Goal: Check status: Check status

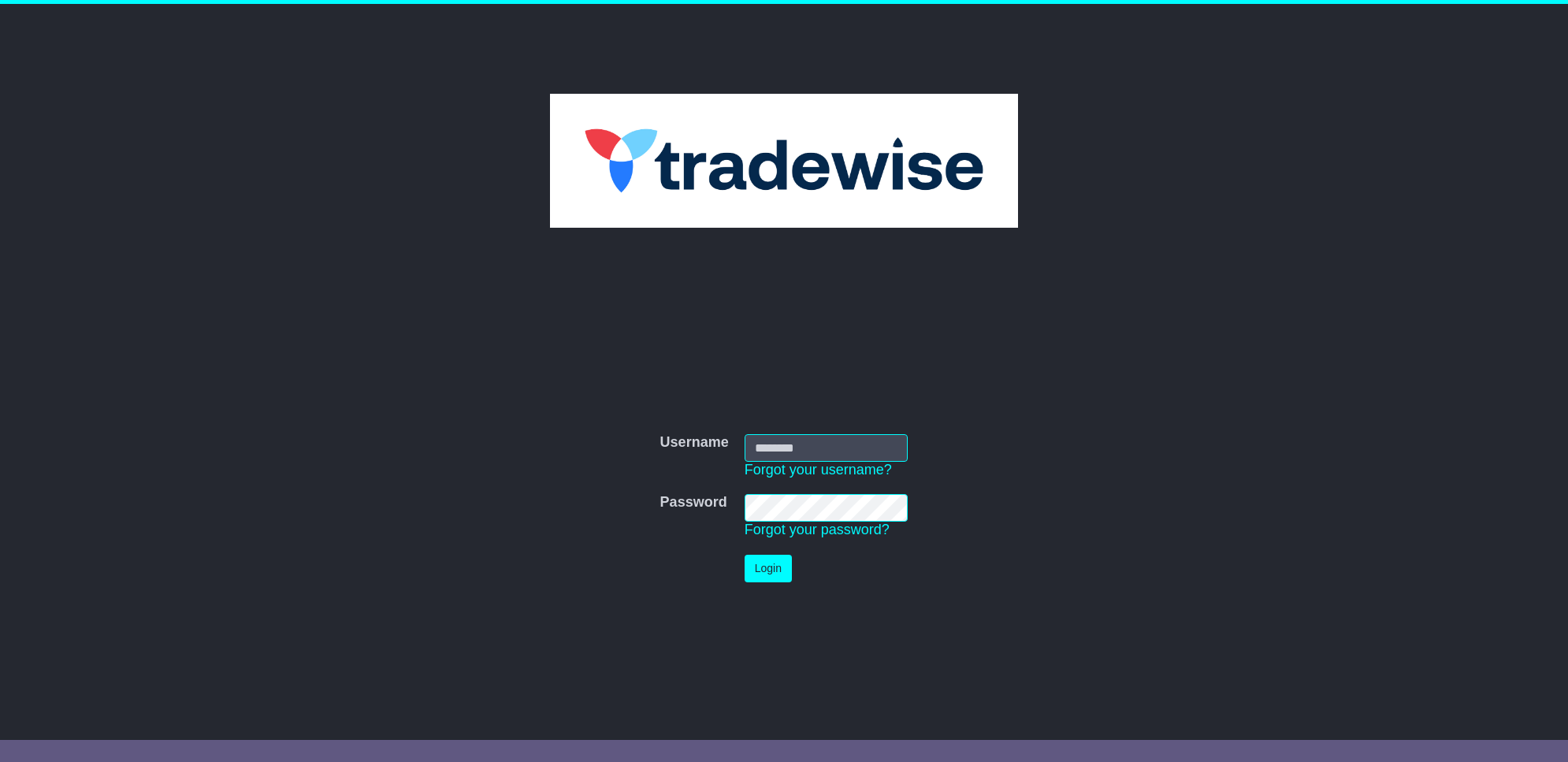
type input "**********"
click at [762, 569] on button "Login" at bounding box center [768, 569] width 47 height 27
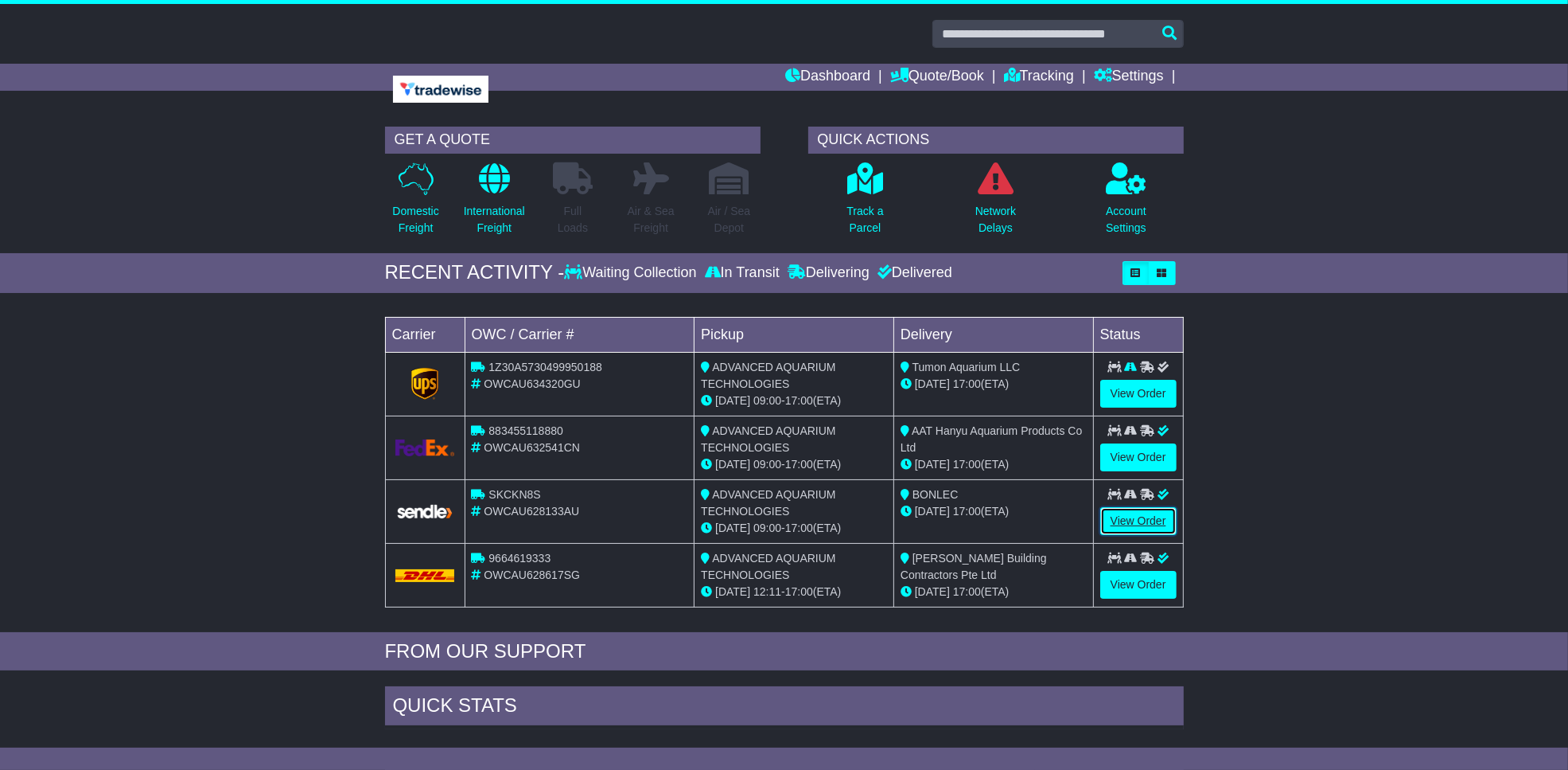
click at [1122, 520] on link "View Order" at bounding box center [1138, 521] width 76 height 28
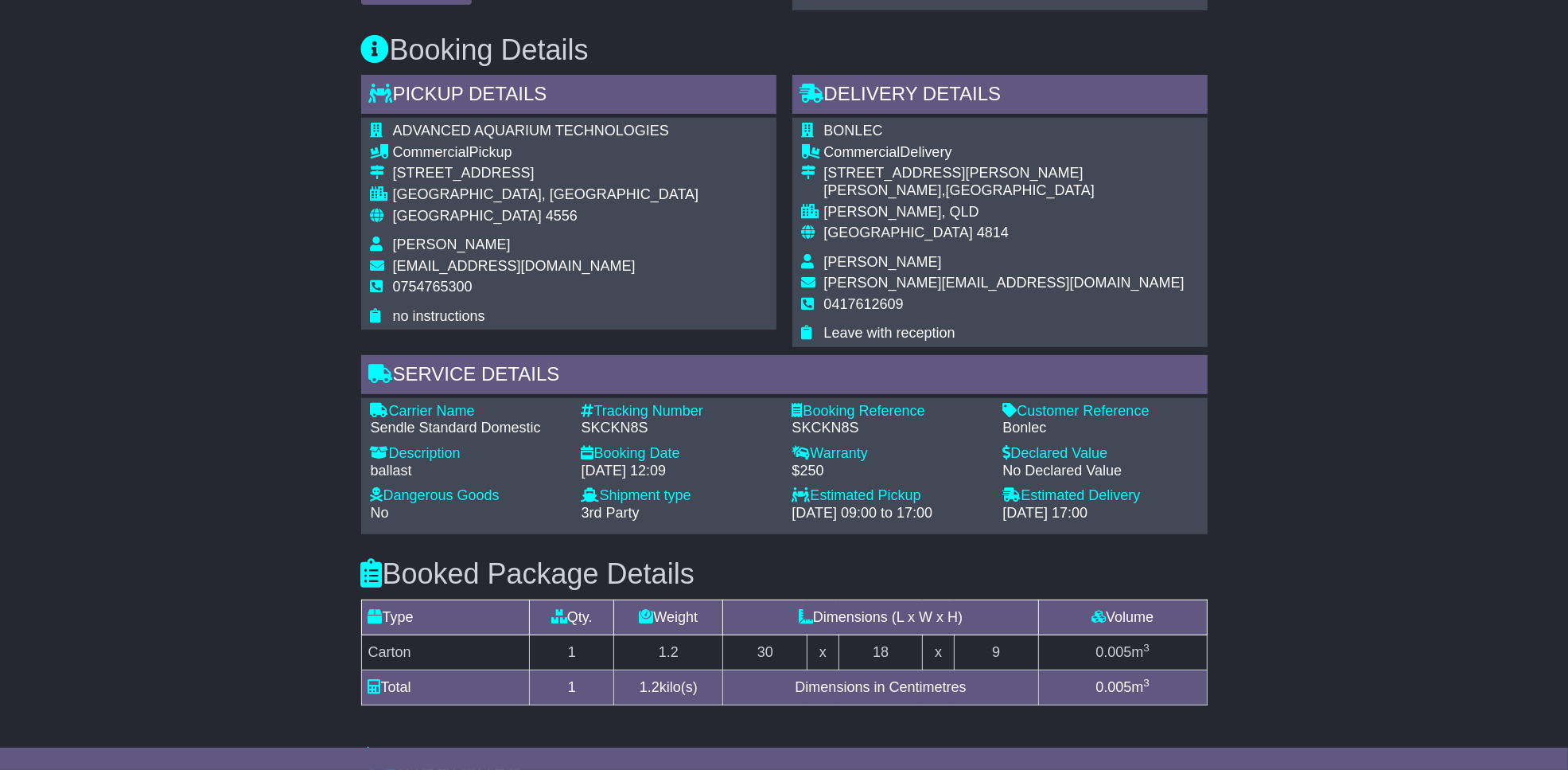
scroll to position [483, 0]
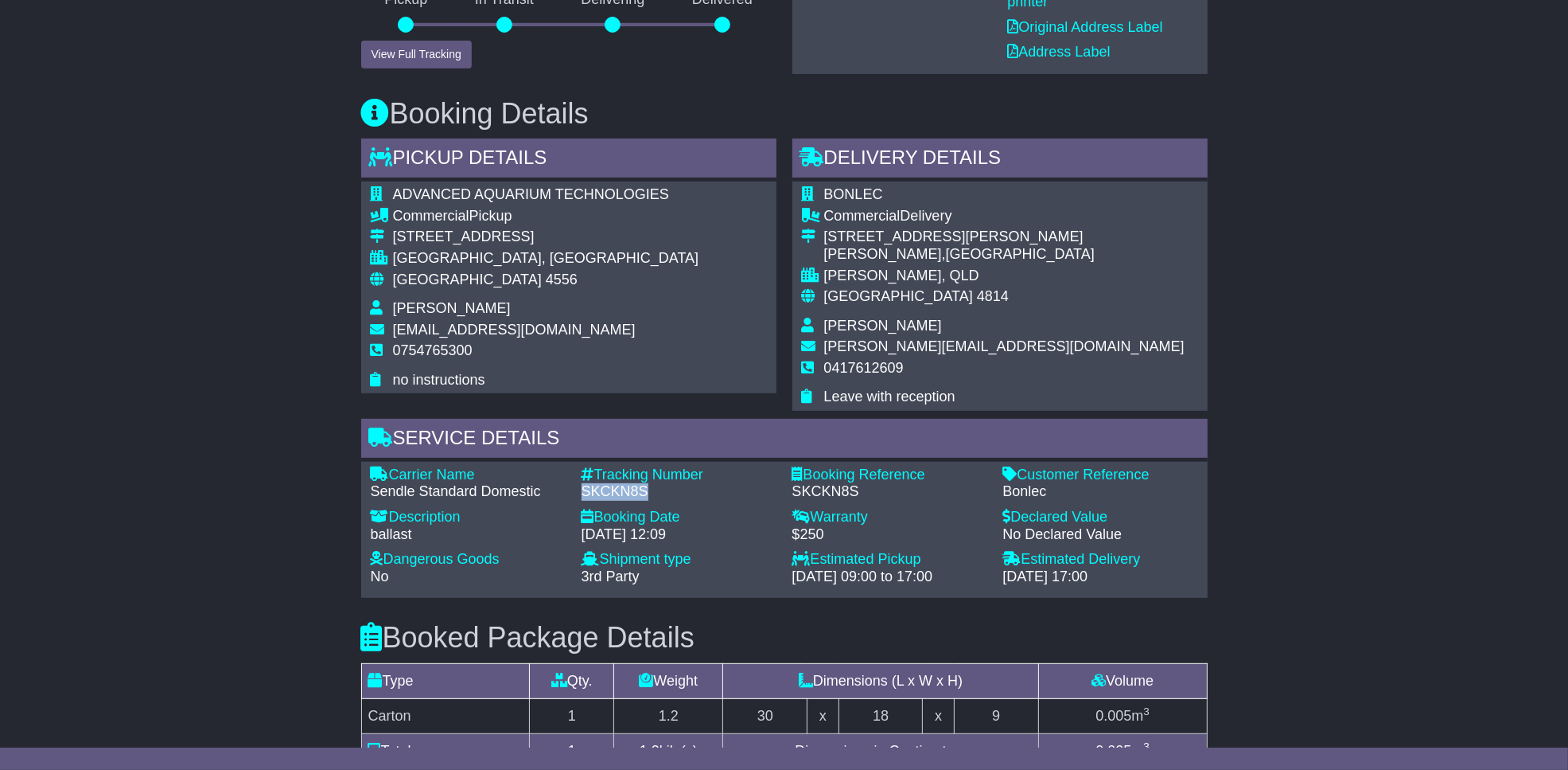
drag, startPoint x: 582, startPoint y: 494, endPoint x: 654, endPoint y: 490, distance: 72.1
click at [654, 490] on div "SKCKN8S" at bounding box center [678, 492] width 195 height 18
drag, startPoint x: 654, startPoint y: 490, endPoint x: 618, endPoint y: 486, distance: 36.2
copy div "SKCKN8S"
drag, startPoint x: 371, startPoint y: 490, endPoint x: 416, endPoint y: 487, distance: 45.1
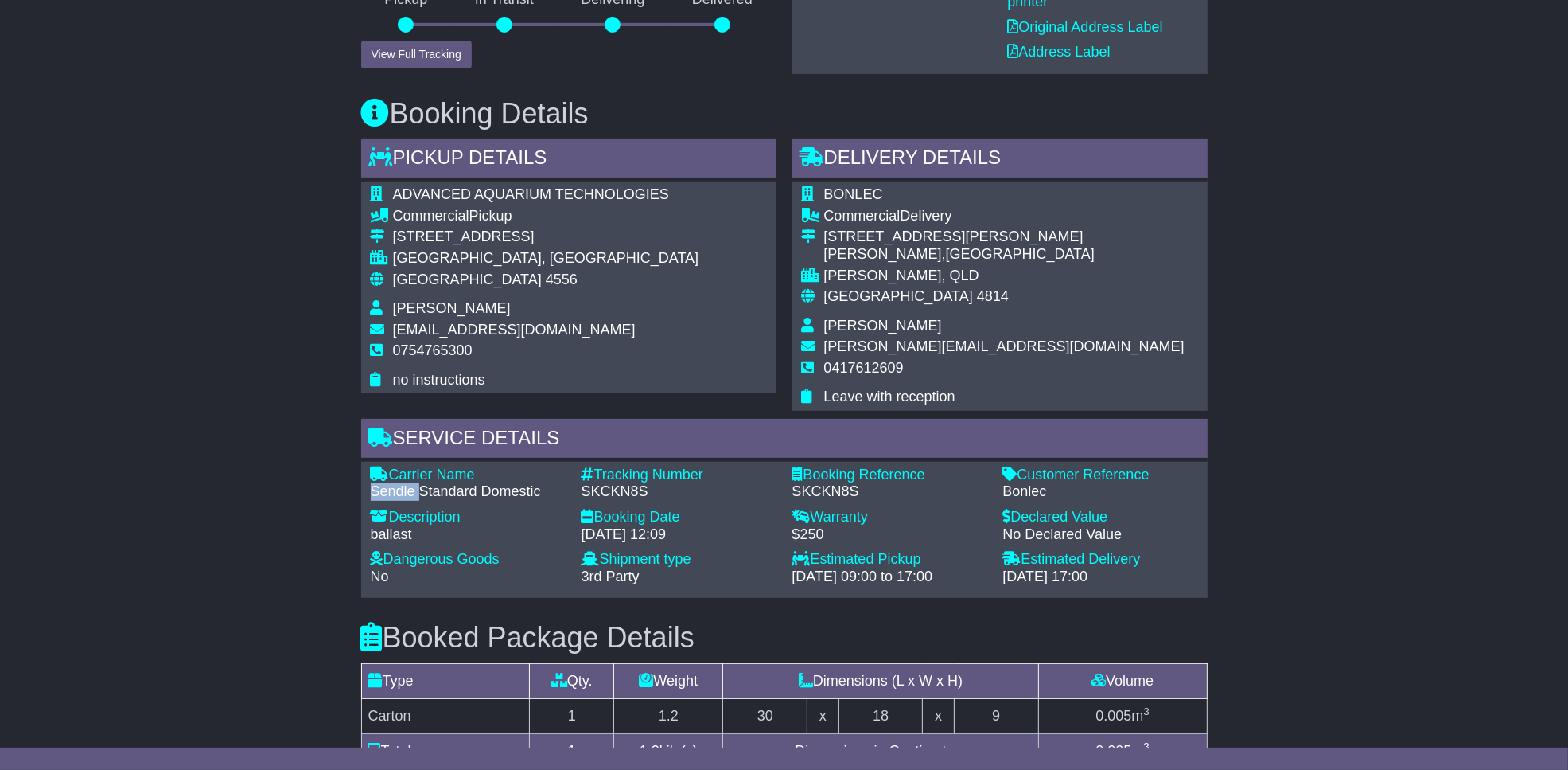
click at [416, 487] on div "Sendle Standard Domestic" at bounding box center [468, 492] width 195 height 18
drag, startPoint x: 416, startPoint y: 487, endPoint x: 408, endPoint y: 487, distance: 8.0
copy div "Sendle"
drag, startPoint x: 825, startPoint y: 275, endPoint x: 922, endPoint y: 273, distance: 97.0
click at [922, 273] on div "GARBUTT, QLD" at bounding box center [1004, 276] width 360 height 18
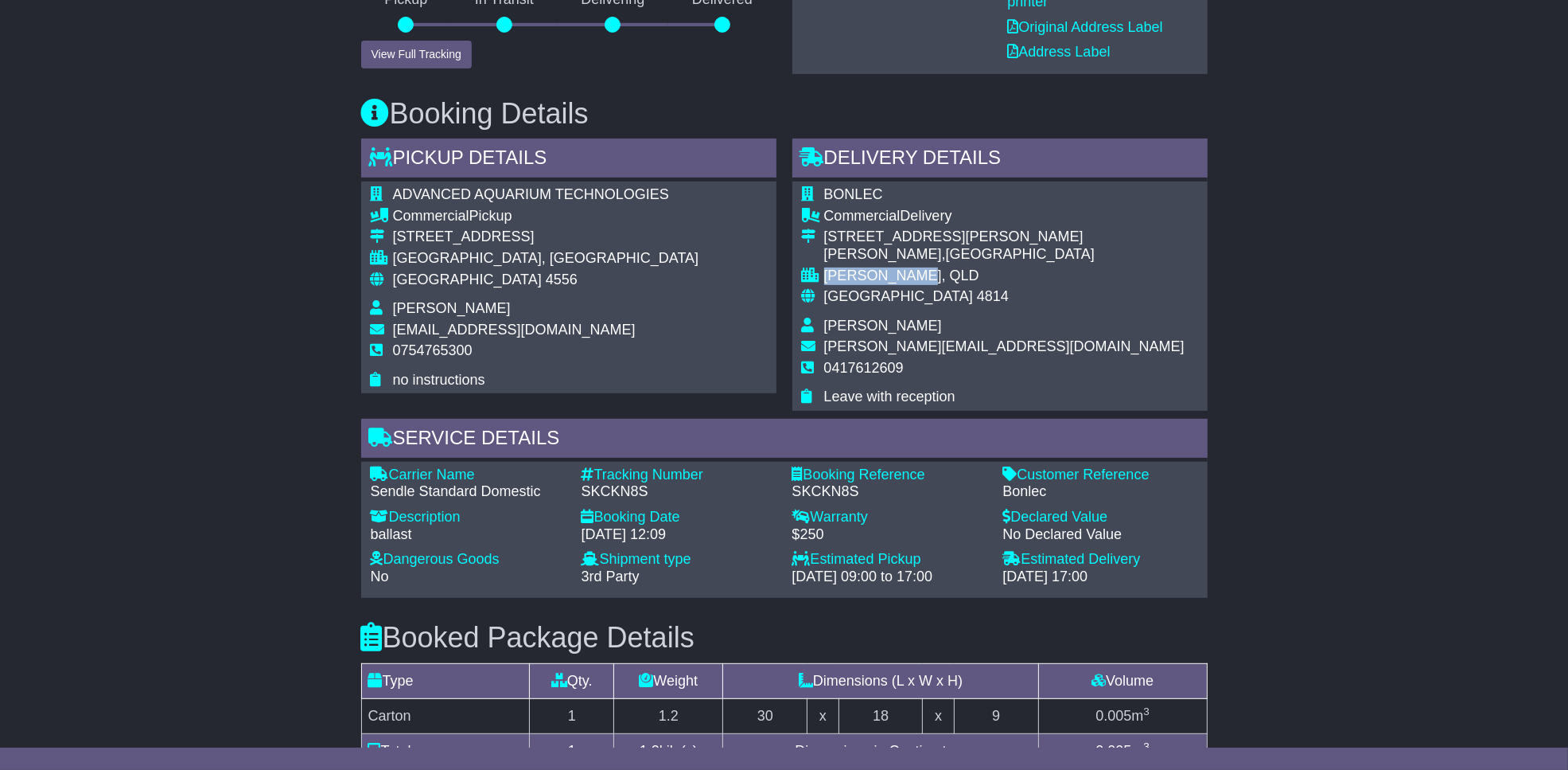
drag, startPoint x: 922, startPoint y: 273, endPoint x: 910, endPoint y: 276, distance: 12.4
copy div "GARBUTT, QLD"
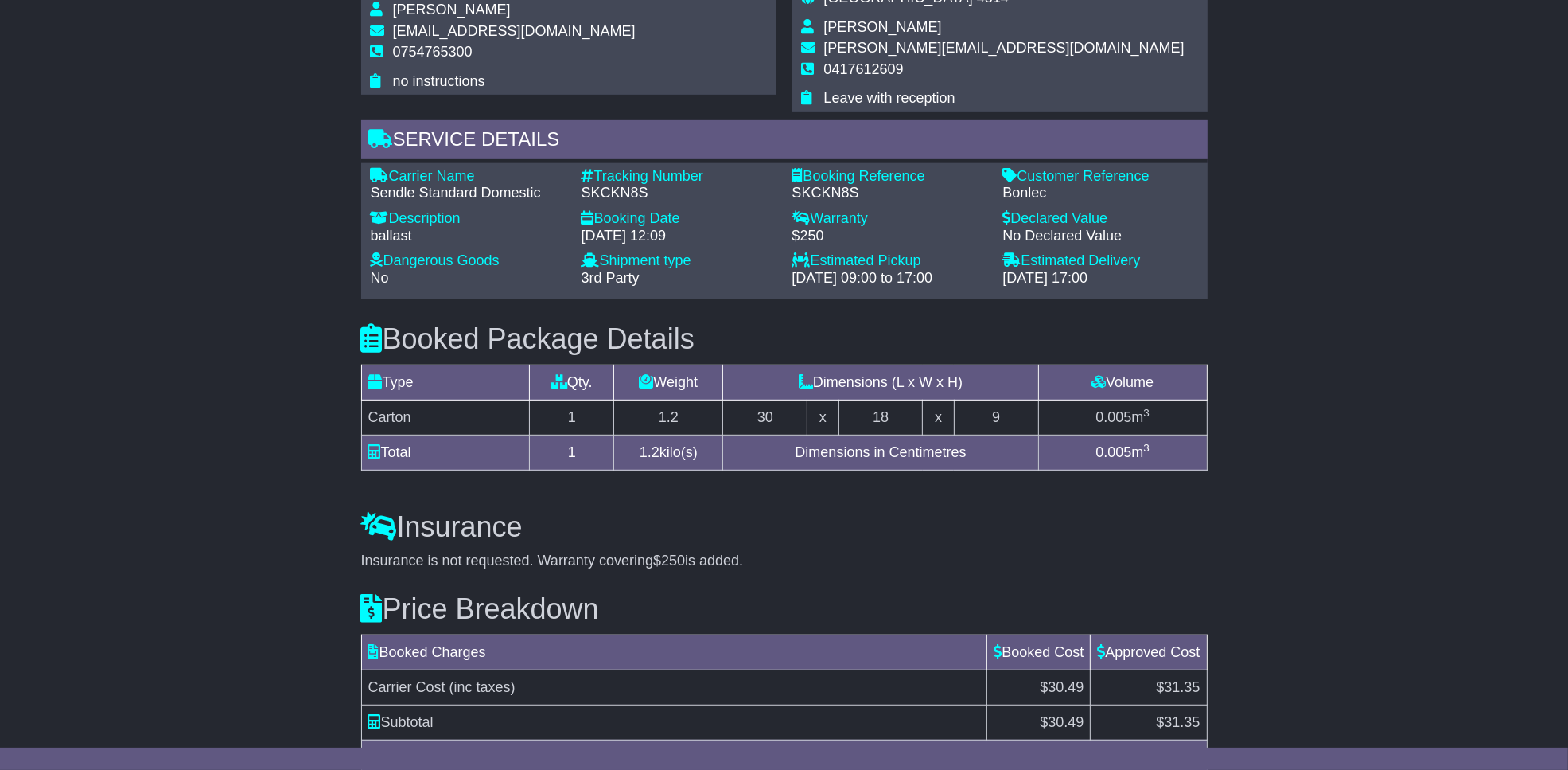
scroll to position [881, 0]
